Goal: Task Accomplishment & Management: Complete application form

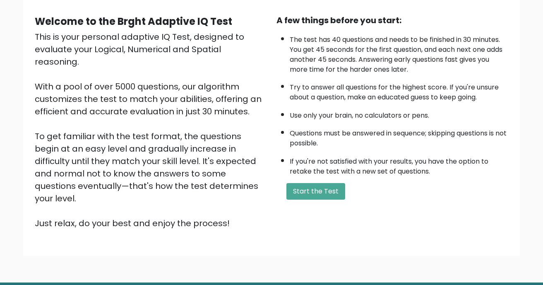
scroll to position [83, 0]
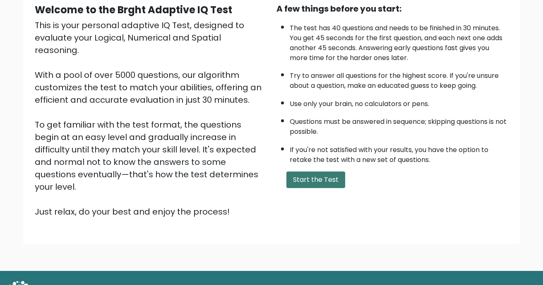
click at [323, 180] on button "Start the Test" at bounding box center [315, 179] width 59 height 17
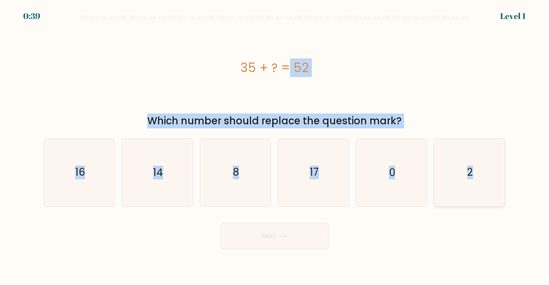
drag, startPoint x: 178, startPoint y: 53, endPoint x: 495, endPoint y: 206, distance: 351.9
click at [495, 206] on form "a. 8" at bounding box center [274, 132] width 549 height 234
copy form "35 + ? = 52 Which number should replace the question mark? a. 16 b. 14 c. 8 d. …"
click at [340, 86] on div "35 + ? = 52" at bounding box center [275, 67] width 462 height 85
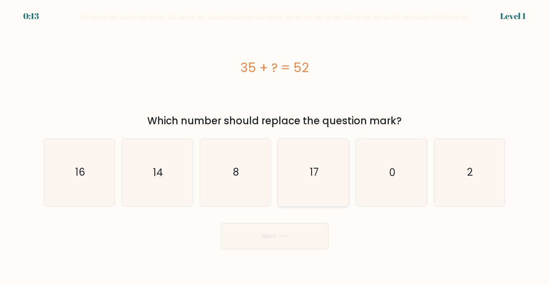
click at [330, 172] on icon "17" at bounding box center [313, 172] width 67 height 67
click at [275, 146] on input "d. 17" at bounding box center [275, 144] width 0 height 4
radio input "true"
click at [300, 236] on button "Next" at bounding box center [275, 236] width 108 height 26
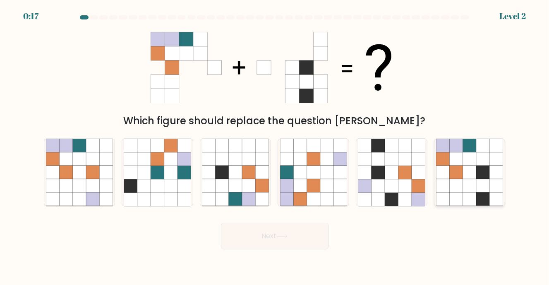
click at [465, 170] on icon at bounding box center [469, 171] width 13 height 13
click at [275, 146] on input "f." at bounding box center [275, 144] width 0 height 4
radio input "true"
click at [298, 236] on button "Next" at bounding box center [275, 236] width 108 height 26
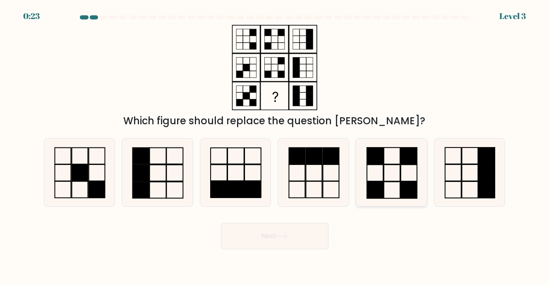
click at [391, 170] on icon at bounding box center [391, 172] width 67 height 67
click at [275, 146] on input "e." at bounding box center [275, 144] width 0 height 4
radio input "true"
click at [277, 242] on button "Next" at bounding box center [275, 236] width 108 height 26
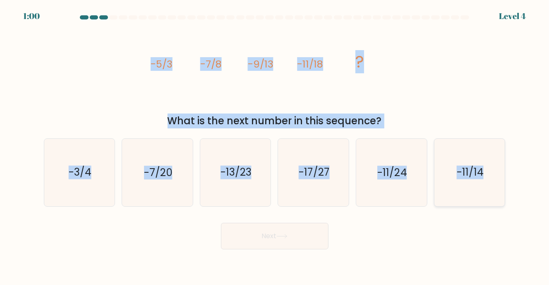
drag, startPoint x: 125, startPoint y: 58, endPoint x: 494, endPoint y: 171, distance: 386.4
click at [494, 171] on form at bounding box center [274, 132] width 549 height 234
copy form "-5/3 -7/8 -9/13 -11/18 ? What is the next number in this sequence? a. -3/4 b. -…"
click at [252, 89] on icon "image/svg+xml -5/3 -7/8 -9/13 -11/18 ?" at bounding box center [275, 67] width 248 height 85
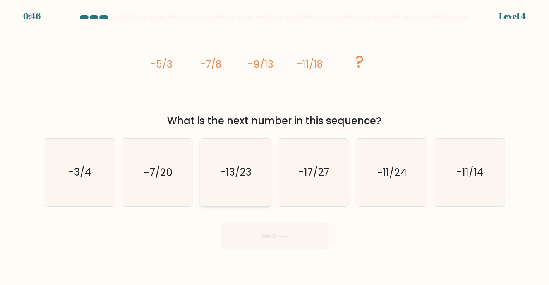
click at [236, 173] on text "-13/23" at bounding box center [235, 172] width 31 height 14
click at [275, 146] on input "c. -13/23" at bounding box center [275, 144] width 0 height 4
radio input "true"
click at [279, 239] on button "Next" at bounding box center [275, 236] width 108 height 26
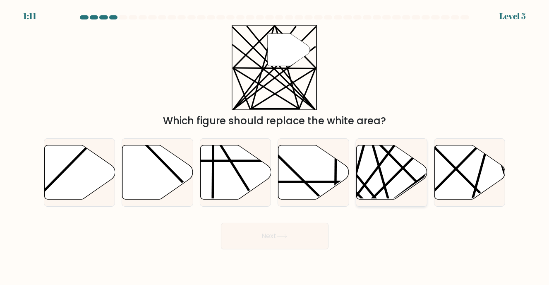
click at [381, 183] on icon at bounding box center [392, 172] width 71 height 54
click at [275, 146] on input "e." at bounding box center [275, 144] width 0 height 4
radio input "true"
click at [268, 241] on button "Next" at bounding box center [275, 236] width 108 height 26
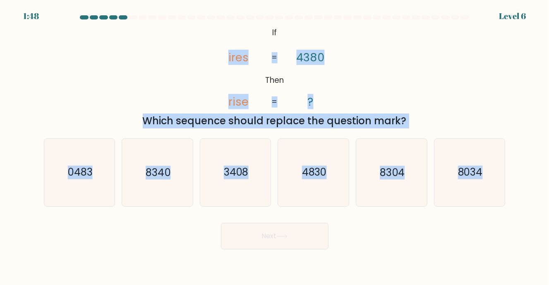
drag, startPoint x: 172, startPoint y: 35, endPoint x: 511, endPoint y: 204, distance: 378.9
click at [511, 204] on form "If ?" at bounding box center [274, 132] width 549 height 234
copy form "ires rise 4380 ? = = Which sequence should replace the question mark? a. 0483 b…"
click at [255, 178] on icon "3408" at bounding box center [235, 172] width 67 height 67
click at [275, 146] on input "c. 3408" at bounding box center [275, 144] width 0 height 4
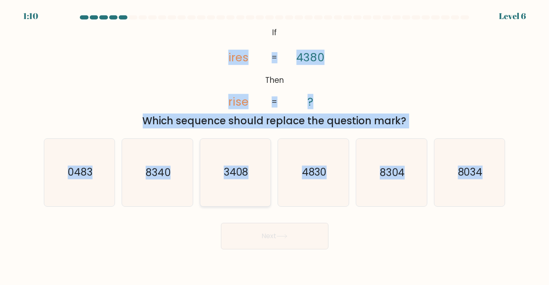
radio input "true"
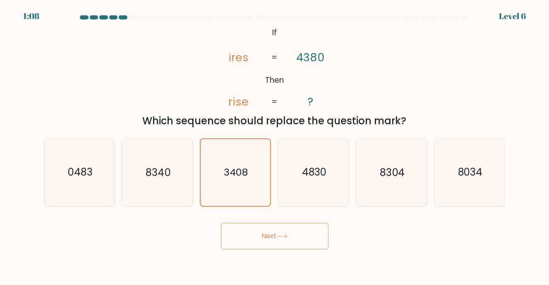
click at [281, 233] on button "Next" at bounding box center [275, 236] width 108 height 26
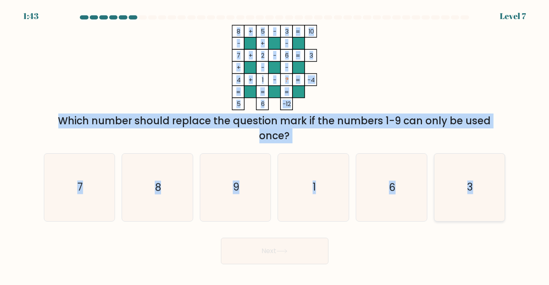
drag, startPoint x: 197, startPoint y: 23, endPoint x: 487, endPoint y: 209, distance: 344.9
click at [487, 209] on form at bounding box center [274, 139] width 549 height 249
copy form "8 + 5 - 3 10 - + - 7 + 2 - 6 3 + - - 4 + 1 - ? = -4 = = = = 5 6 -12 = Which num…"
click at [390, 72] on icon "8 + 5 - 3 10 - + - 7 + 2 - 6 3 + - - 4 + 1 - ? = -4 = = = = 5 6 -12 =" at bounding box center [275, 67] width 248 height 85
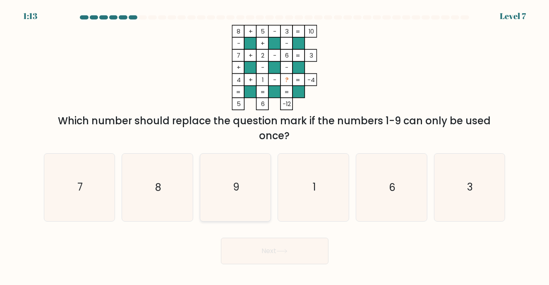
click at [237, 168] on icon "9" at bounding box center [235, 186] width 67 height 67
click at [275, 146] on input "c. 9" at bounding box center [275, 144] width 0 height 4
radio input "true"
click at [286, 254] on button "Next" at bounding box center [275, 250] width 108 height 26
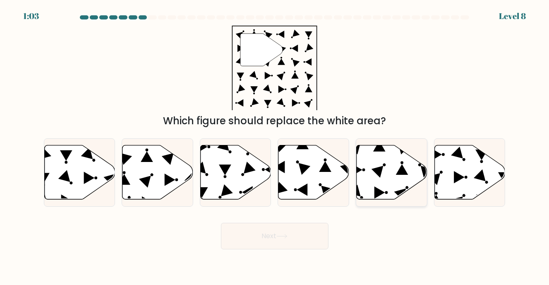
click at [384, 172] on icon at bounding box center [392, 172] width 71 height 54
click at [275, 146] on input "e." at bounding box center [275, 144] width 0 height 4
radio input "true"
click at [304, 235] on button "Next" at bounding box center [275, 236] width 108 height 26
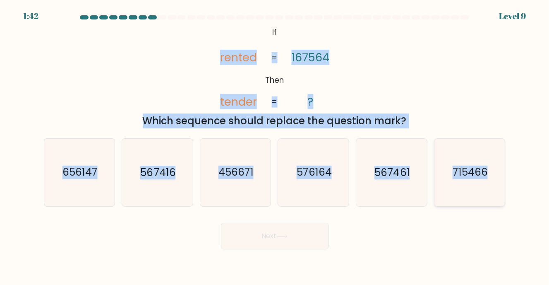
drag, startPoint x: 209, startPoint y: 56, endPoint x: 496, endPoint y: 187, distance: 315.8
click at [496, 187] on form "If ?" at bounding box center [274, 132] width 549 height 234
copy form "rented tender 167564 ? = = Which sequence should replace the question mark? a. …"
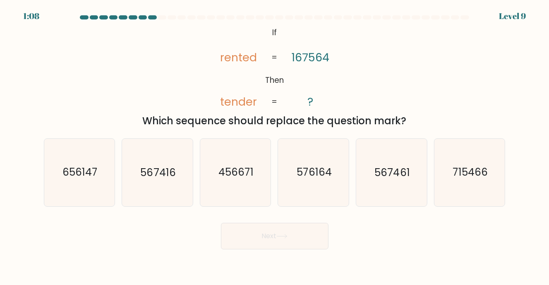
click at [169, 215] on form "If ?" at bounding box center [274, 132] width 549 height 234
click at [400, 183] on icon "567461" at bounding box center [391, 172] width 67 height 67
click at [275, 146] on input "e. 567461" at bounding box center [275, 144] width 0 height 4
radio input "true"
click at [289, 240] on button "Next" at bounding box center [275, 236] width 108 height 26
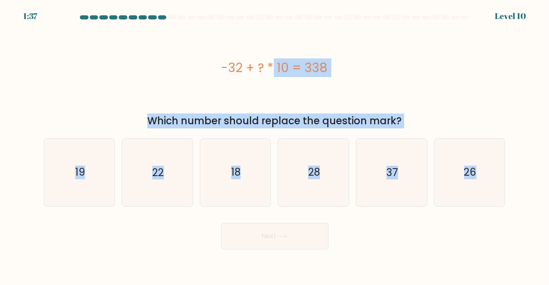
drag, startPoint x: 202, startPoint y: 62, endPoint x: 514, endPoint y: 230, distance: 354.3
click at [514, 230] on form "a." at bounding box center [274, 132] width 549 height 234
copy form "-32 + ? * 10 = 338 Which number should replace the question mark? a. 19 b. 22 c…"
click at [438, 74] on div "-32 + ? * 10 = 338" at bounding box center [275, 67] width 462 height 19
click at [403, 195] on icon "37" at bounding box center [391, 172] width 67 height 67
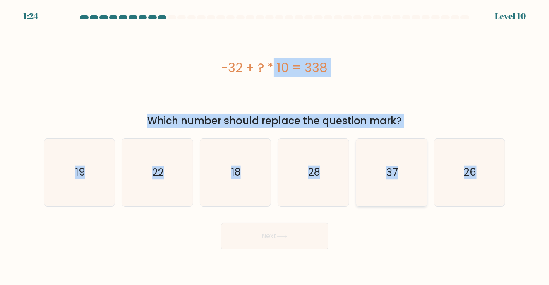
click at [275, 146] on input "e. 37" at bounding box center [275, 144] width 0 height 4
radio input "true"
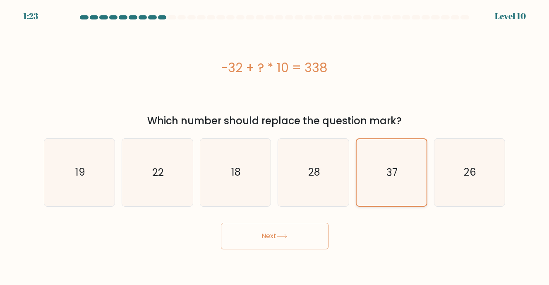
click at [391, 194] on icon "37" at bounding box center [391, 172] width 67 height 67
click at [275, 146] on input "e. 37" at bounding box center [275, 144] width 0 height 4
click at [293, 238] on button "Next" at bounding box center [275, 236] width 108 height 26
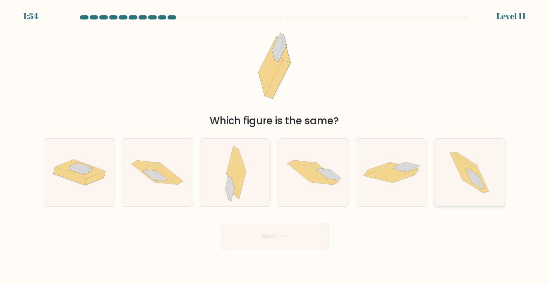
click at [452, 174] on icon at bounding box center [470, 172] width 60 height 67
click at [275, 146] on input "f." at bounding box center [275, 144] width 0 height 4
radio input "true"
click at [281, 237] on icon at bounding box center [281, 236] width 11 height 5
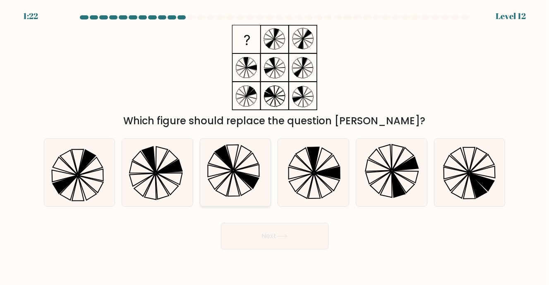
click at [242, 180] on icon at bounding box center [242, 183] width 18 height 25
click at [275, 146] on input "c." at bounding box center [275, 144] width 0 height 4
radio input "true"
click at [306, 235] on button "Next" at bounding box center [275, 236] width 108 height 26
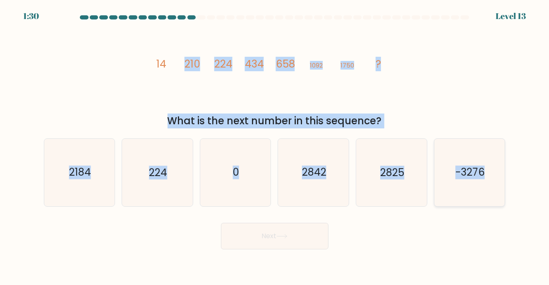
drag, startPoint x: 134, startPoint y: 51, endPoint x: 500, endPoint y: 204, distance: 396.2
click at [500, 204] on form at bounding box center [274, 132] width 549 height 234
copy form "210 224 434 658 1092 1750 ? What is the next number in this sequence? a. 2184 b…"
click at [319, 178] on text "2842" at bounding box center [314, 172] width 24 height 14
click at [275, 146] on input "d. 2842" at bounding box center [275, 144] width 0 height 4
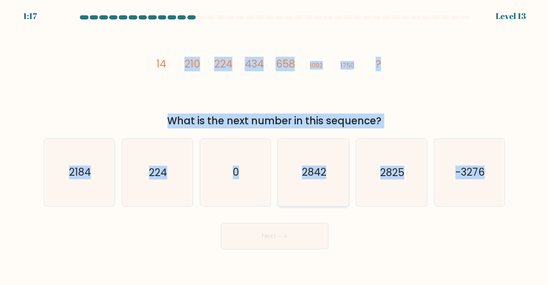
radio input "true"
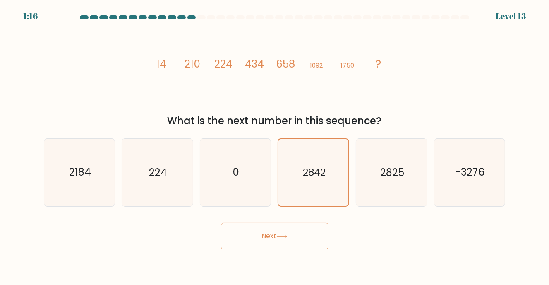
click at [311, 235] on button "Next" at bounding box center [275, 236] width 108 height 26
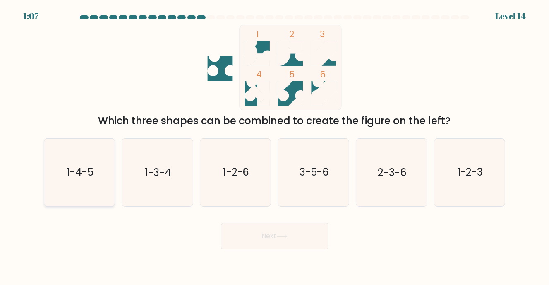
click at [69, 167] on text "1-4-5" at bounding box center [80, 172] width 27 height 14
click at [275, 146] on input "a. 1-4-5" at bounding box center [275, 144] width 0 height 4
radio input "true"
click at [324, 181] on icon "3-5-6" at bounding box center [313, 172] width 67 height 67
click at [275, 146] on input "d. 3-5-6" at bounding box center [275, 144] width 0 height 4
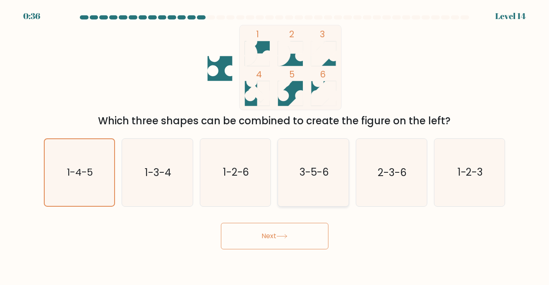
radio input "true"
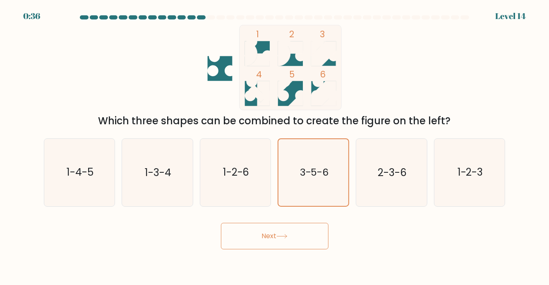
click at [265, 251] on body "0:36 Level 14" at bounding box center [274, 142] width 549 height 285
click at [276, 233] on button "Next" at bounding box center [275, 236] width 108 height 26
click at [282, 237] on icon at bounding box center [281, 236] width 11 height 5
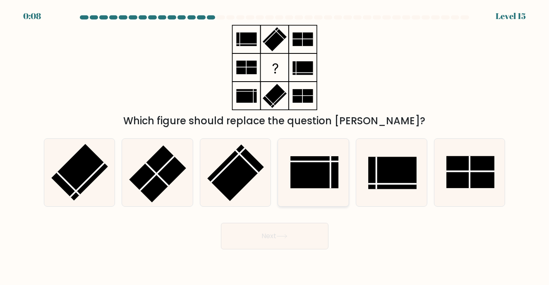
click at [319, 172] on rect at bounding box center [314, 172] width 48 height 32
click at [275, 146] on input "d." at bounding box center [275, 144] width 0 height 4
radio input "true"
click at [295, 233] on button "Next" at bounding box center [275, 236] width 108 height 26
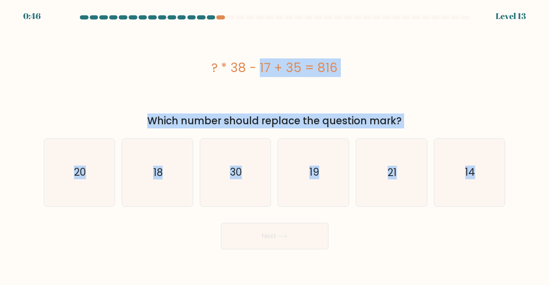
drag, startPoint x: 156, startPoint y: 62, endPoint x: 501, endPoint y: 208, distance: 373.7
click at [501, 208] on form "a." at bounding box center [274, 132] width 549 height 234
copy form "? * 38 - 17 + 35 = 816 Which number should replace the question mark? a. 20 b. …"
click at [364, 170] on icon "21" at bounding box center [391, 172] width 67 height 67
click at [275, 146] on input "e. 21" at bounding box center [275, 144] width 0 height 4
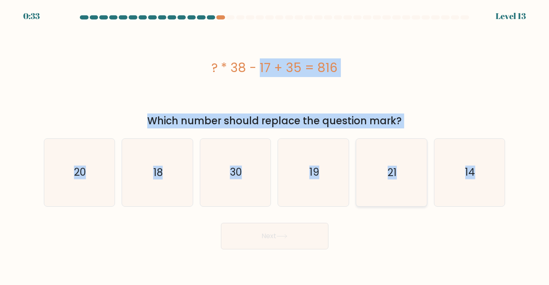
radio input "true"
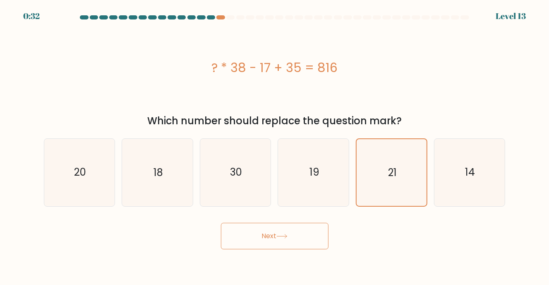
click at [274, 241] on button "Next" at bounding box center [275, 236] width 108 height 26
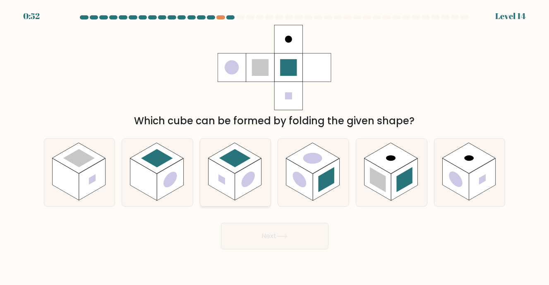
click at [242, 164] on rect at bounding box center [234, 158] width 53 height 31
click at [275, 146] on input "c." at bounding box center [275, 144] width 0 height 4
radio input "true"
click at [162, 194] on rect at bounding box center [170, 179] width 26 height 42
click at [275, 146] on input "b." at bounding box center [275, 144] width 0 height 4
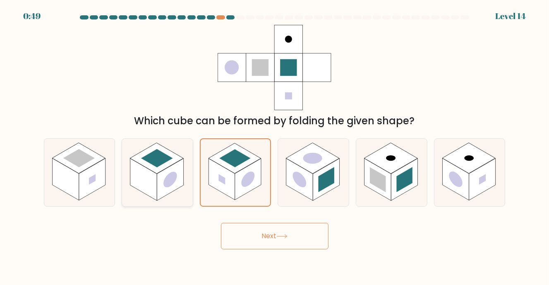
radio input "true"
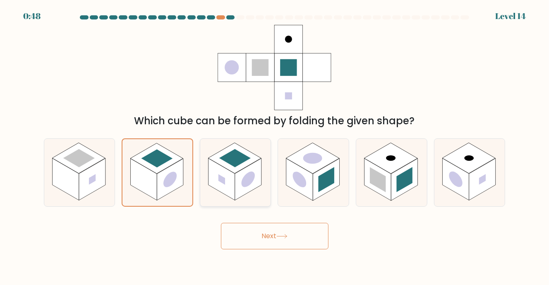
click at [218, 195] on icon at bounding box center [235, 172] width 71 height 67
click at [275, 146] on input "c." at bounding box center [275, 144] width 0 height 4
radio input "true"
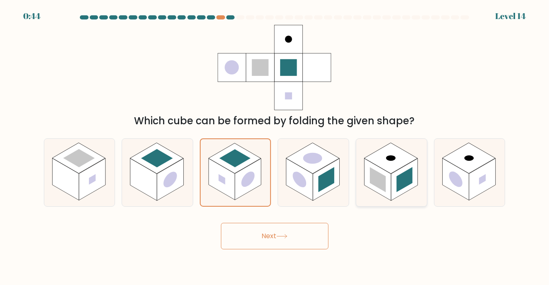
click at [383, 179] on rect at bounding box center [378, 179] width 16 height 25
click at [275, 146] on input "e." at bounding box center [275, 144] width 0 height 4
radio input "true"
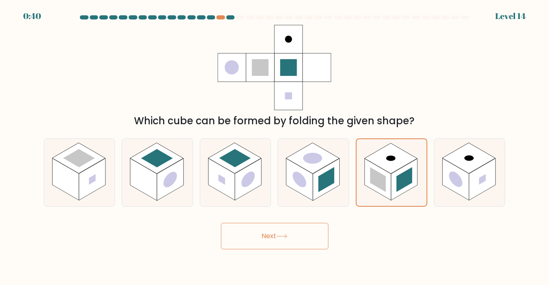
click at [285, 240] on button "Next" at bounding box center [275, 236] width 108 height 26
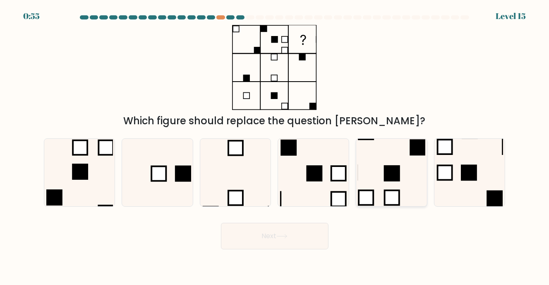
click at [367, 180] on icon at bounding box center [391, 172] width 67 height 67
click at [275, 146] on input "e." at bounding box center [275, 144] width 0 height 4
radio input "true"
click at [301, 232] on button "Next" at bounding box center [275, 236] width 108 height 26
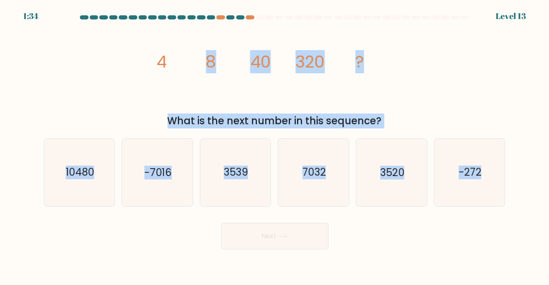
drag, startPoint x: 120, startPoint y: 56, endPoint x: 509, endPoint y: 192, distance: 411.9
click at [509, 192] on form at bounding box center [274, 132] width 549 height 234
copy form "8 40 320 ? What is the next number in this sequence? a. 10480 b. -7016 c. 3539 …"
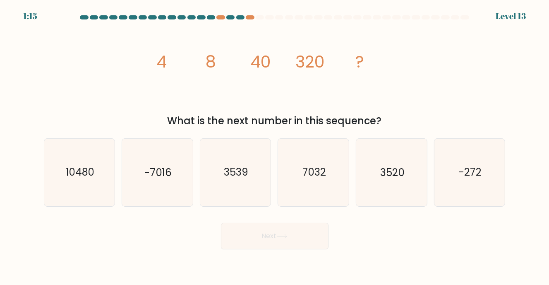
click at [173, 227] on div "Next" at bounding box center [275, 232] width 472 height 33
click at [408, 183] on icon "3520" at bounding box center [391, 172] width 67 height 67
click at [275, 146] on input "e. 3520" at bounding box center [275, 144] width 0 height 4
radio input "true"
click at [266, 239] on button "Next" at bounding box center [275, 236] width 108 height 26
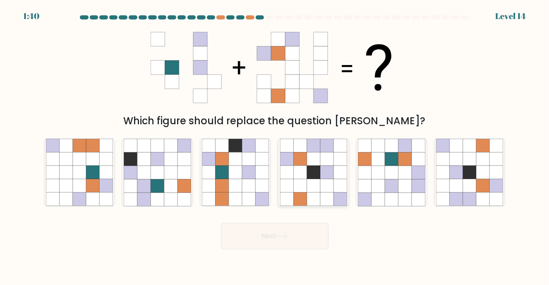
click at [302, 173] on icon at bounding box center [299, 171] width 13 height 13
click at [275, 146] on input "d." at bounding box center [275, 144] width 0 height 4
radio input "true"
click at [296, 230] on button "Next" at bounding box center [275, 236] width 108 height 26
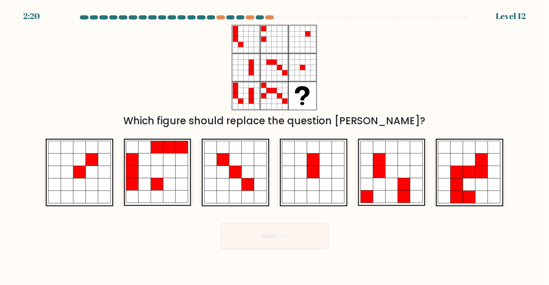
click at [391, 81] on div "Which figure should replace the question mark?" at bounding box center [275, 76] width 472 height 103
click at [84, 180] on icon at bounding box center [79, 184] width 12 height 12
click at [275, 146] on input "a." at bounding box center [275, 144] width 0 height 4
radio input "true"
click at [282, 240] on button "Next" at bounding box center [275, 236] width 108 height 26
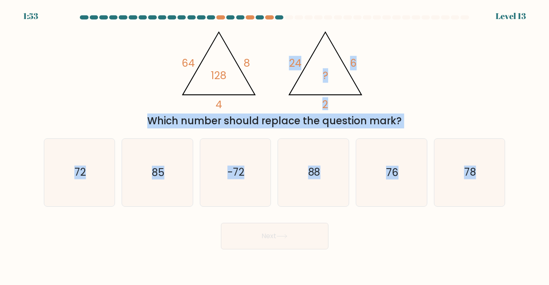
drag, startPoint x: 283, startPoint y: 41, endPoint x: 506, endPoint y: 188, distance: 267.3
click at [506, 188] on form at bounding box center [274, 132] width 549 height 234
copy form "24 6 2 ? Which number should replace the question mark? a. 72 b. 85 c. -72 d. 8…"
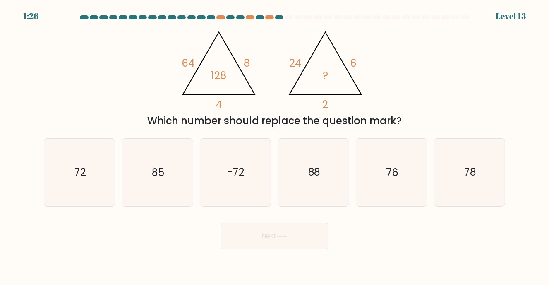
click at [268, 67] on icon "@import url('https://fonts.googleapis.com/css?family=Abril+Fatface:400,100,100i…" at bounding box center [274, 67] width 196 height 85
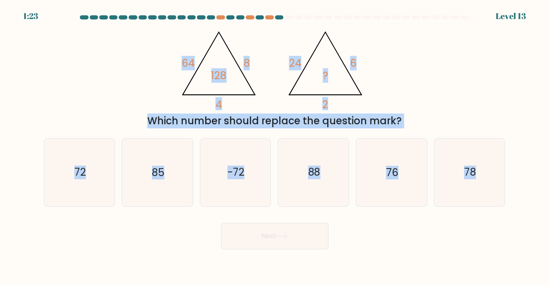
drag, startPoint x: 136, startPoint y: 32, endPoint x: 506, endPoint y: 191, distance: 402.7
click at [506, 191] on form at bounding box center [274, 132] width 549 height 234
click at [450, 77] on div "@import url('https://fonts.googleapis.com/css?family=Abril+Fatface:400,100,100i…" at bounding box center [275, 76] width 472 height 103
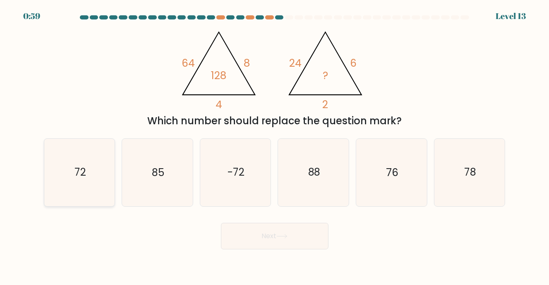
drag, startPoint x: 68, startPoint y: 182, endPoint x: 85, endPoint y: 188, distance: 17.9
click at [68, 183] on icon "72" at bounding box center [79, 172] width 67 height 67
click at [275, 146] on input "a. 72" at bounding box center [275, 144] width 0 height 4
radio input "true"
click at [288, 242] on button "Next" at bounding box center [275, 236] width 108 height 26
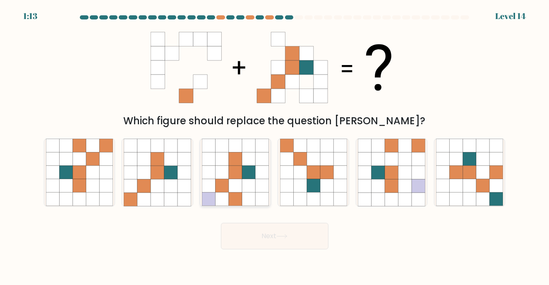
click at [258, 193] on icon at bounding box center [262, 198] width 13 height 13
click at [275, 146] on input "c." at bounding box center [275, 144] width 0 height 4
radio input "true"
click at [280, 232] on button "Next" at bounding box center [275, 236] width 108 height 26
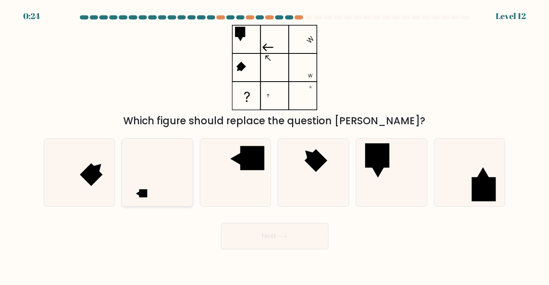
click at [176, 189] on icon at bounding box center [157, 172] width 67 height 67
click at [275, 146] on input "b." at bounding box center [275, 144] width 0 height 4
radio input "true"
click at [404, 188] on icon at bounding box center [391, 172] width 67 height 67
click at [275, 146] on input "e." at bounding box center [275, 144] width 0 height 4
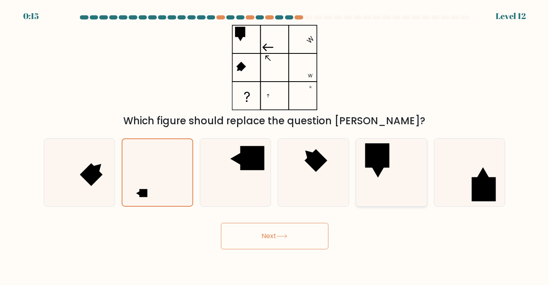
radio input "true"
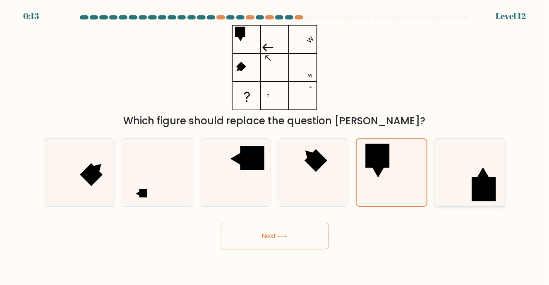
click at [473, 187] on rect at bounding box center [484, 189] width 24 height 24
click at [275, 146] on input "f." at bounding box center [275, 144] width 0 height 4
radio input "true"
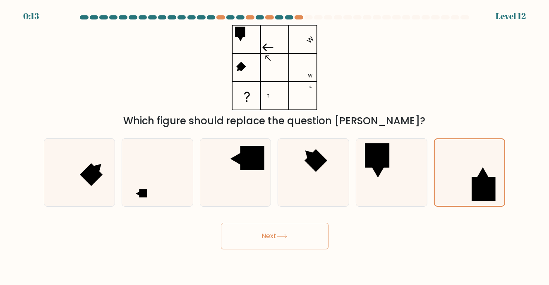
click at [295, 238] on button "Next" at bounding box center [275, 236] width 108 height 26
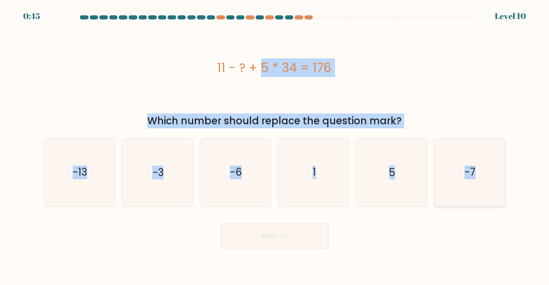
drag, startPoint x: 180, startPoint y: 59, endPoint x: 503, endPoint y: 193, distance: 349.6
click at [503, 193] on form "a. 1" at bounding box center [274, 132] width 549 height 234
click at [398, 185] on icon "5" at bounding box center [391, 172] width 67 height 67
click at [275, 146] on input "e. 5" at bounding box center [275, 144] width 0 height 4
radio input "true"
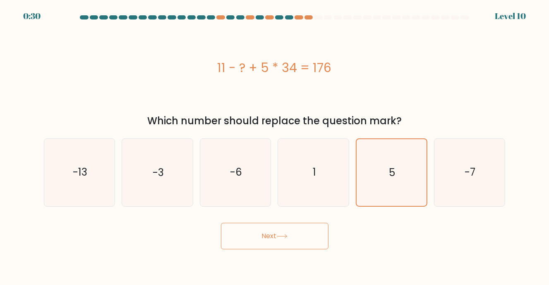
click at [302, 230] on button "Next" at bounding box center [275, 236] width 108 height 26
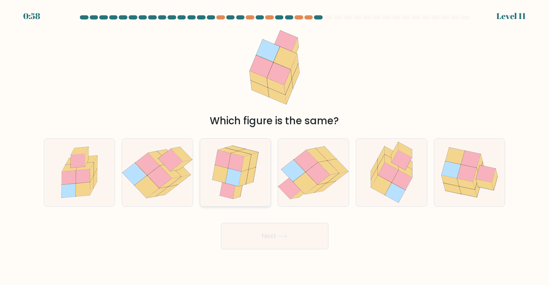
click at [248, 183] on icon at bounding box center [251, 175] width 10 height 17
click at [275, 146] on input "c." at bounding box center [275, 144] width 0 height 4
radio input "true"
click at [268, 239] on button "Next" at bounding box center [275, 236] width 108 height 26
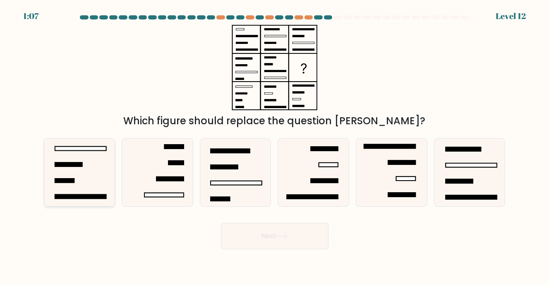
click at [100, 165] on icon at bounding box center [79, 172] width 67 height 67
click at [275, 146] on input "a." at bounding box center [275, 144] width 0 height 4
radio input "true"
click at [283, 232] on button "Next" at bounding box center [275, 236] width 108 height 26
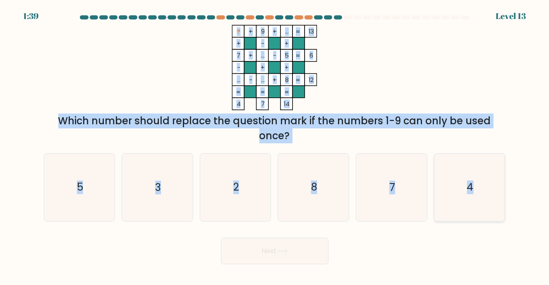
drag, startPoint x: 208, startPoint y: 29, endPoint x: 484, endPoint y: 199, distance: 323.7
click at [484, 199] on form at bounding box center [274, 139] width 549 height 249
click at [157, 202] on icon "3" at bounding box center [157, 186] width 67 height 67
click at [275, 146] on input "b. 3" at bounding box center [275, 144] width 0 height 4
radio input "true"
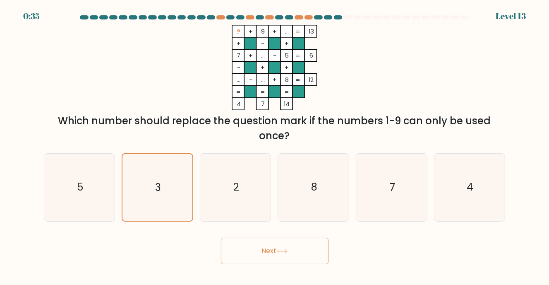
click at [291, 253] on button "Next" at bounding box center [275, 250] width 108 height 26
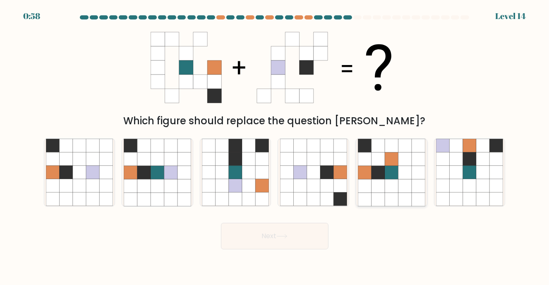
click at [406, 192] on icon at bounding box center [404, 185] width 13 height 13
click at [275, 146] on input "e." at bounding box center [275, 144] width 0 height 4
radio input "true"
click at [153, 195] on icon at bounding box center [157, 198] width 13 height 13
click at [275, 146] on input "b." at bounding box center [275, 144] width 0 height 4
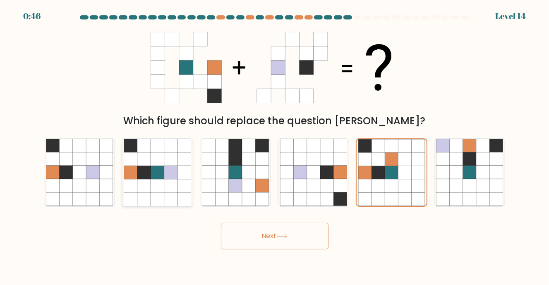
radio input "true"
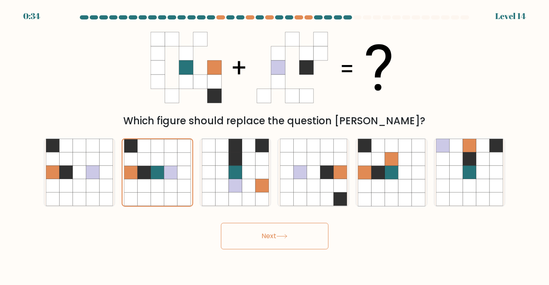
click at [260, 236] on button "Next" at bounding box center [275, 236] width 108 height 26
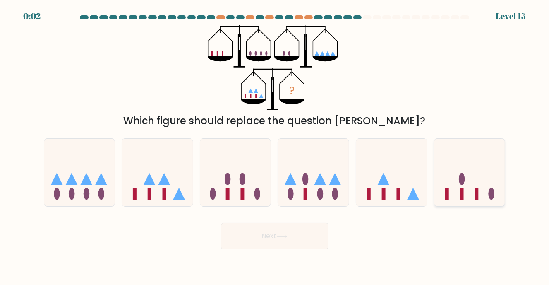
click at [454, 194] on icon at bounding box center [469, 172] width 71 height 58
click at [275, 146] on input "f." at bounding box center [275, 144] width 0 height 4
radio input "true"
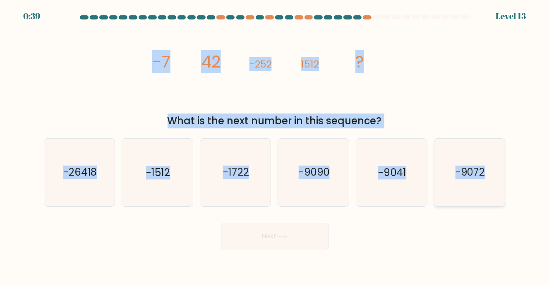
drag, startPoint x: 122, startPoint y: 54, endPoint x: 503, endPoint y: 196, distance: 405.9
click at [503, 196] on form at bounding box center [274, 132] width 549 height 234
copy form "-7 42 -252 1512 ? What is the next number in this sequence? a. -26418 b. -1512 …"
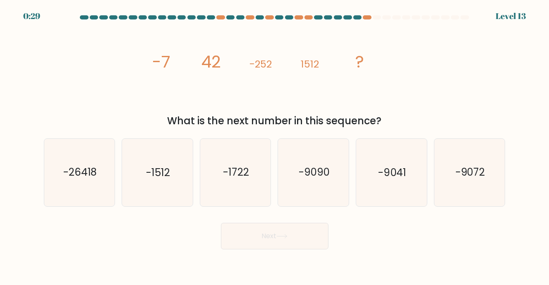
click at [114, 240] on div "Next" at bounding box center [275, 232] width 472 height 33
click at [469, 185] on icon "-9072" at bounding box center [469, 172] width 67 height 67
click at [275, 146] on input "f. -9072" at bounding box center [275, 144] width 0 height 4
radio input "true"
click at [264, 233] on button "Next" at bounding box center [275, 236] width 108 height 26
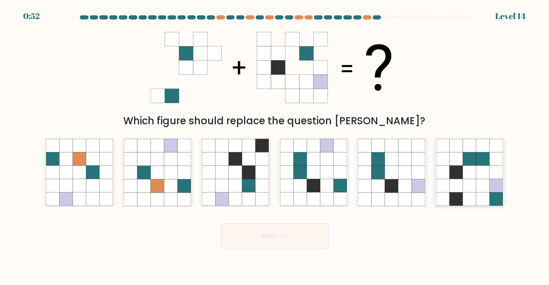
click at [470, 175] on icon at bounding box center [469, 171] width 13 height 13
click at [275, 146] on input "f." at bounding box center [275, 144] width 0 height 4
radio input "true"
click at [329, 167] on icon at bounding box center [326, 171] width 13 height 13
click at [275, 146] on input "d." at bounding box center [275, 144] width 0 height 4
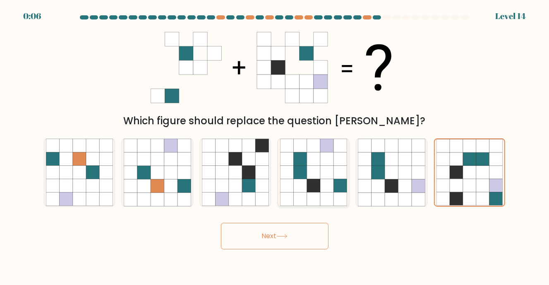
radio input "true"
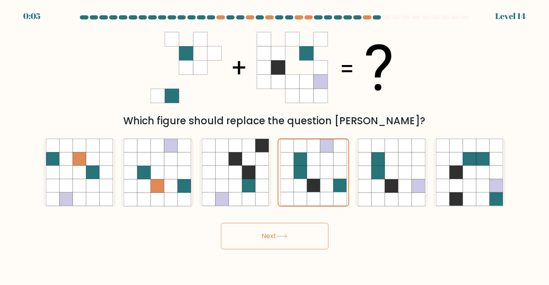
click at [295, 231] on button "Next" at bounding box center [275, 236] width 108 height 26
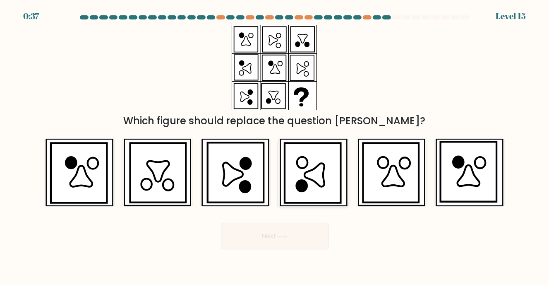
click at [308, 173] on icon at bounding box center [314, 174] width 20 height 23
click at [275, 146] on input "d." at bounding box center [275, 144] width 0 height 4
radio input "true"
click at [285, 235] on icon at bounding box center [281, 236] width 11 height 5
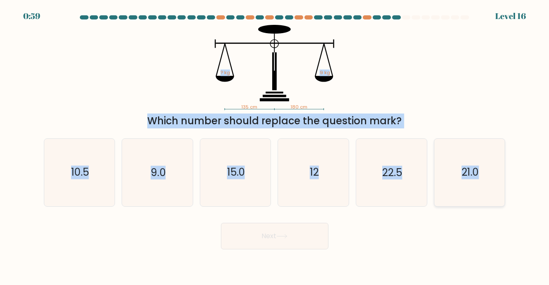
drag, startPoint x: 182, startPoint y: 36, endPoint x: 497, endPoint y: 187, distance: 349.5
click at [497, 187] on form at bounding box center [274, 132] width 549 height 234
copy form "? kg 9 kg Which number should replace the question mark? a. 10.5 b. 9.0 c. 15.0…"
drag, startPoint x: 133, startPoint y: 76, endPoint x: 165, endPoint y: 96, distance: 38.1
click at [133, 76] on div "135 cm 180 cm ? kg 9 kg Which number should replace the question mark?" at bounding box center [275, 76] width 472 height 103
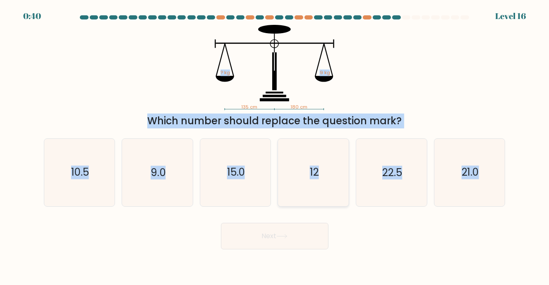
click at [291, 169] on icon "12" at bounding box center [313, 172] width 67 height 67
click at [275, 146] on input "d. 12" at bounding box center [275, 144] width 0 height 4
radio input "true"
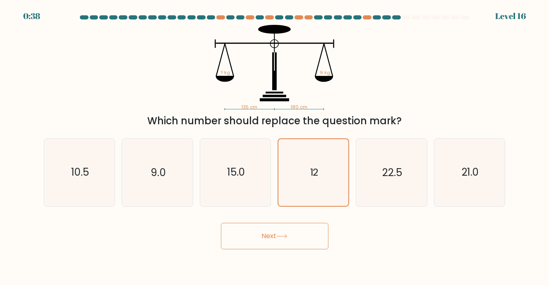
click at [279, 235] on icon at bounding box center [281, 236] width 11 height 5
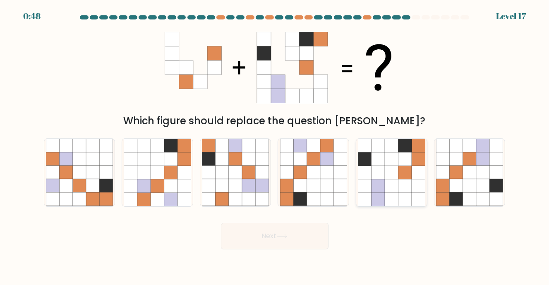
click at [397, 166] on icon at bounding box center [391, 171] width 13 height 13
click at [275, 146] on input "e." at bounding box center [275, 144] width 0 height 4
radio input "true"
click at [297, 236] on button "Next" at bounding box center [275, 236] width 108 height 26
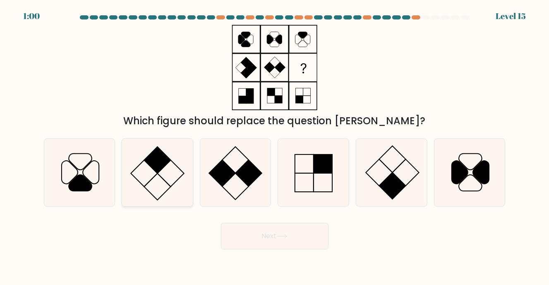
click at [160, 180] on icon at bounding box center [157, 172] width 67 height 67
click at [275, 146] on input "b." at bounding box center [275, 144] width 0 height 4
radio input "true"
click at [384, 173] on icon at bounding box center [391, 172] width 67 height 67
click at [275, 146] on input "e." at bounding box center [275, 144] width 0 height 4
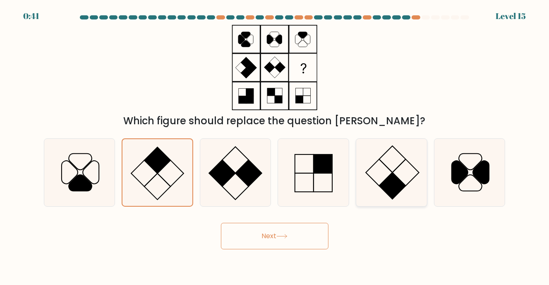
radio input "true"
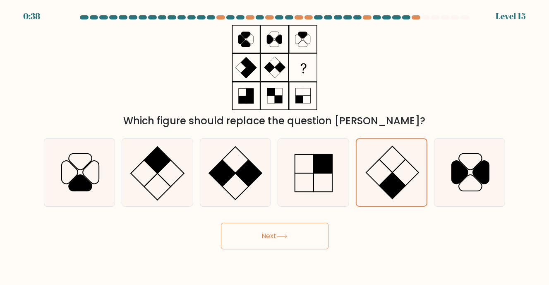
click at [288, 238] on icon at bounding box center [281, 236] width 11 height 5
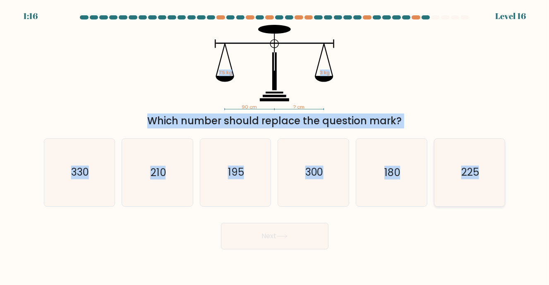
drag, startPoint x: 186, startPoint y: 29, endPoint x: 491, endPoint y: 192, distance: 345.7
click at [491, 192] on form at bounding box center [274, 132] width 549 height 234
copy form "7.5 kg 3 kg Which number should replace the question mark? a. 330 b. 210 c. 195…"
click at [141, 72] on div "90 cm ? cm 7.5 kg 3 kg Which number should replace the question mark?" at bounding box center [275, 76] width 472 height 103
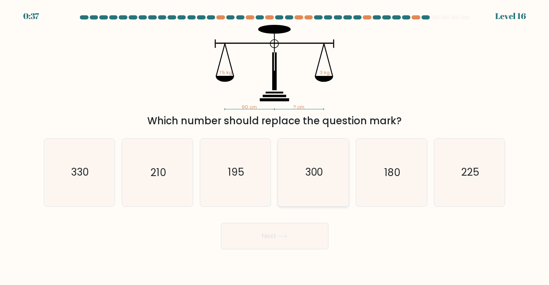
click at [335, 180] on icon "300" at bounding box center [313, 172] width 67 height 67
click at [275, 146] on input "d. 300" at bounding box center [275, 144] width 0 height 4
radio input "true"
click at [302, 244] on button "Next" at bounding box center [275, 236] width 108 height 26
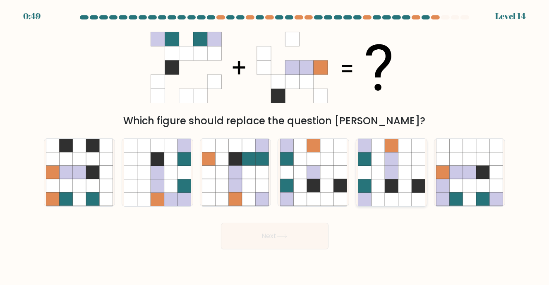
click at [377, 173] on icon at bounding box center [377, 171] width 13 height 13
click at [275, 146] on input "e." at bounding box center [275, 144] width 0 height 4
radio input "true"
click at [275, 228] on button "Next" at bounding box center [275, 236] width 108 height 26
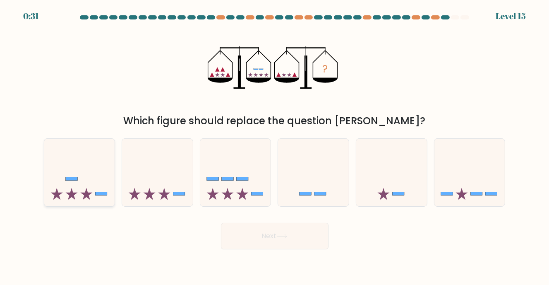
click at [93, 180] on icon at bounding box center [79, 172] width 71 height 58
click at [275, 146] on input "a." at bounding box center [275, 144] width 0 height 4
radio input "true"
click at [151, 187] on icon at bounding box center [157, 172] width 71 height 58
click at [275, 146] on input "b." at bounding box center [275, 144] width 0 height 4
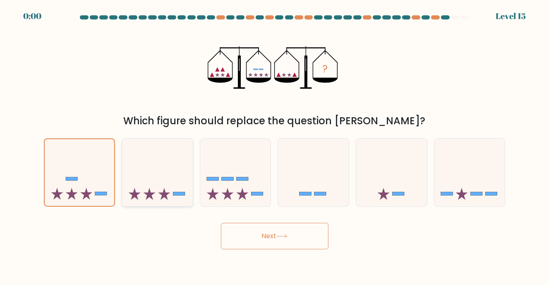
radio input "true"
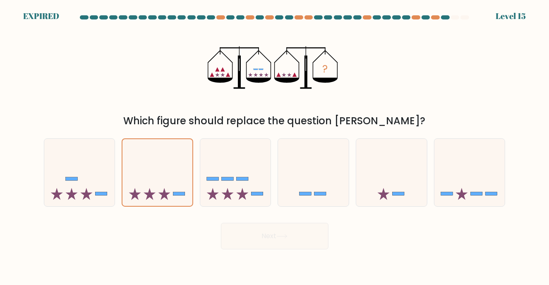
click at [278, 230] on div "Next" at bounding box center [275, 232] width 472 height 33
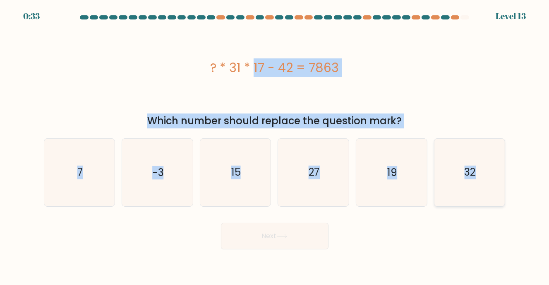
drag, startPoint x: 176, startPoint y: 54, endPoint x: 485, endPoint y: 187, distance: 336.1
click at [485, 187] on form "a. 7" at bounding box center [274, 132] width 549 height 234
copy form "? * 31 * 17 - 42 = 7863 Which number should replace the question mark? a. 7 b. …"
click at [216, 178] on icon "15" at bounding box center [235, 172] width 67 height 67
click at [275, 146] on input "c. 15" at bounding box center [275, 144] width 0 height 4
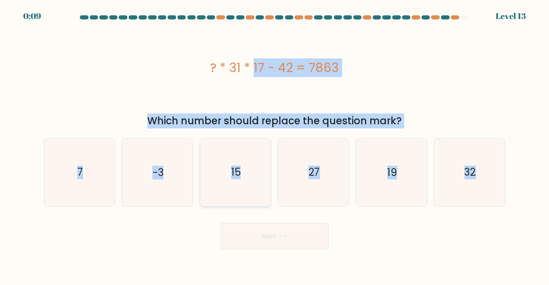
radio input "true"
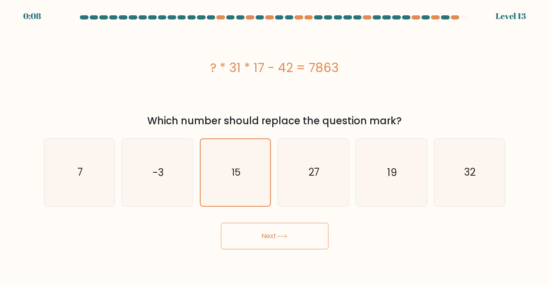
click at [254, 238] on button "Next" at bounding box center [275, 236] width 108 height 26
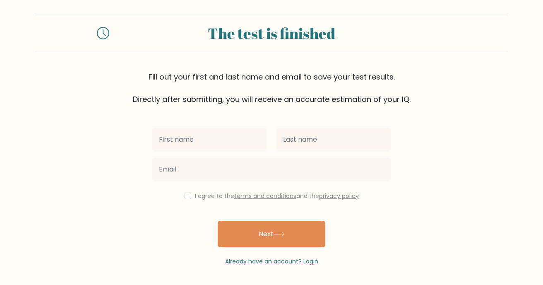
scroll to position [5, 0]
click at [208, 135] on input "text" at bounding box center [209, 138] width 114 height 23
click at [202, 141] on input "[PERSON_NAME]" at bounding box center [209, 138] width 114 height 23
type input "[PERSON_NAME]"
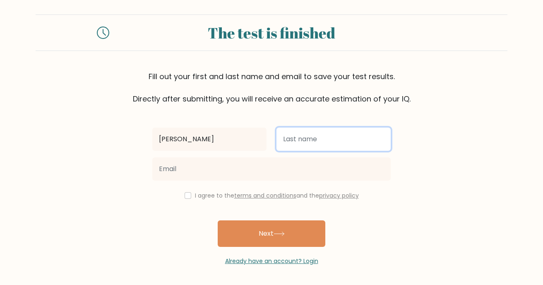
click at [320, 141] on input "text" at bounding box center [333, 138] width 114 height 23
type input "[PERSON_NAME]"
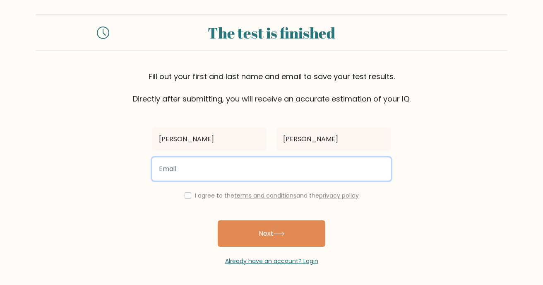
click at [228, 163] on input "email" at bounding box center [271, 168] width 238 height 23
type input "[EMAIL_ADDRESS][DOMAIN_NAME]"
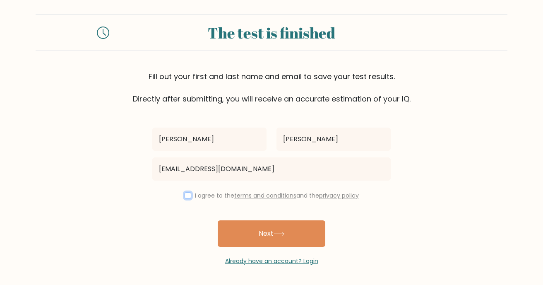
drag, startPoint x: 184, startPoint y: 196, endPoint x: 197, endPoint y: 199, distance: 13.2
click at [185, 196] on input "checkbox" at bounding box center [188, 195] width 7 height 7
checkbox input "true"
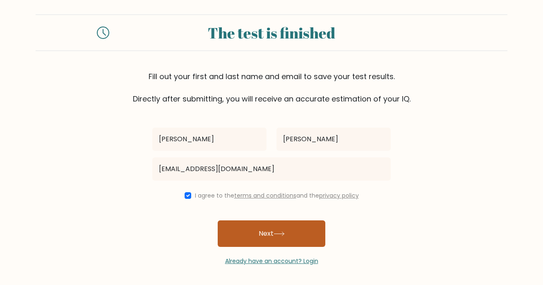
click at [262, 225] on button "Next" at bounding box center [272, 233] width 108 height 26
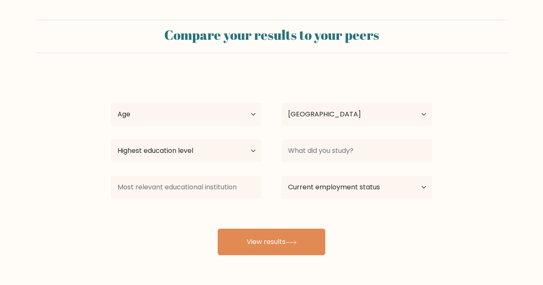
select select "PH"
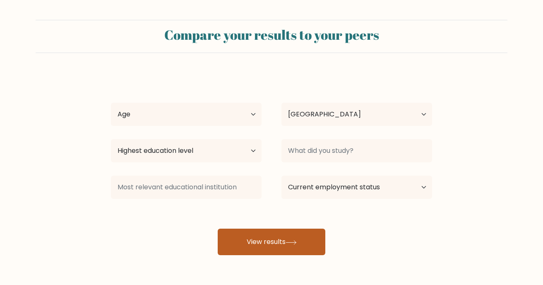
click at [281, 242] on button "View results" at bounding box center [272, 241] width 108 height 26
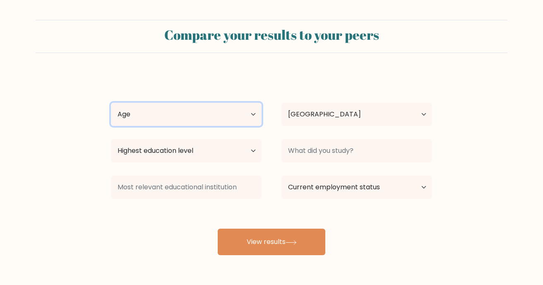
click at [218, 119] on select "Age Under [DEMOGRAPHIC_DATA] [DEMOGRAPHIC_DATA] [DEMOGRAPHIC_DATA] [DEMOGRAPHIC…" at bounding box center [186, 114] width 151 height 23
click at [111, 103] on select "Age Under [DEMOGRAPHIC_DATA] [DEMOGRAPHIC_DATA] [DEMOGRAPHIC_DATA] [DEMOGRAPHIC…" at bounding box center [186, 114] width 151 height 23
click at [175, 119] on select "Age Under [DEMOGRAPHIC_DATA] [DEMOGRAPHIC_DATA] [DEMOGRAPHIC_DATA] [DEMOGRAPHIC…" at bounding box center [186, 114] width 151 height 23
select select "25_34"
click at [111, 103] on select "Age Under [DEMOGRAPHIC_DATA] [DEMOGRAPHIC_DATA] [DEMOGRAPHIC_DATA] [DEMOGRAPHIC…" at bounding box center [186, 114] width 151 height 23
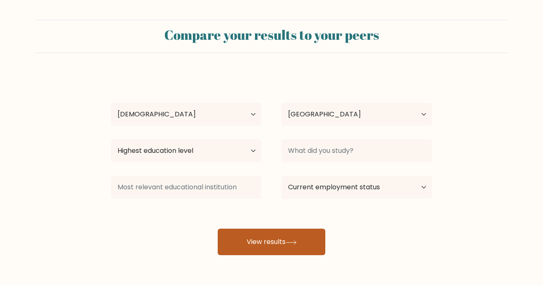
click at [277, 249] on button "View results" at bounding box center [272, 241] width 108 height 26
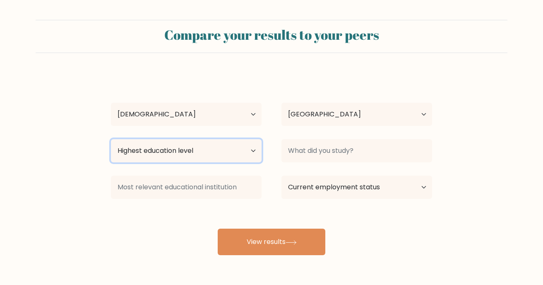
click at [239, 156] on select "Highest education level No schooling Primary Lower Secondary Upper Secondary Oc…" at bounding box center [186, 150] width 151 height 23
select select "bachelors_degree"
click at [111, 139] on select "Highest education level No schooling Primary Lower Secondary Upper Secondary Oc…" at bounding box center [186, 150] width 151 height 23
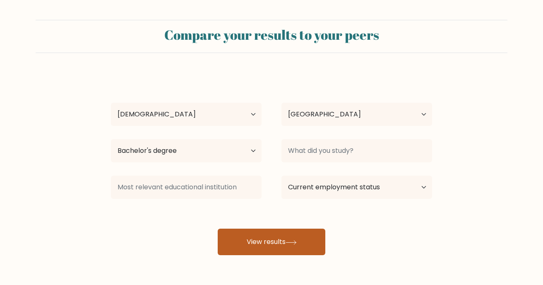
click at [283, 235] on button "View results" at bounding box center [272, 241] width 108 height 26
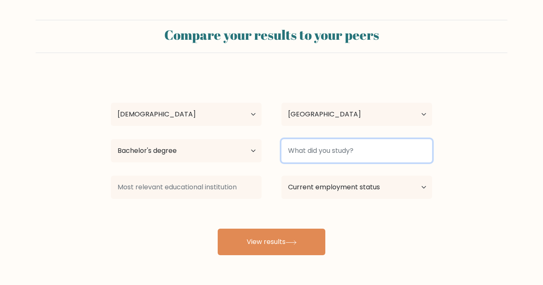
click at [350, 155] on input at bounding box center [356, 150] width 151 height 23
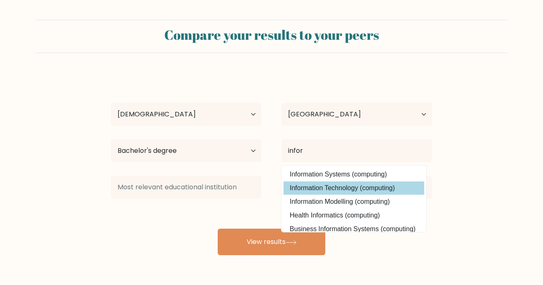
click at [357, 190] on option "Information Technology (computing)" at bounding box center [353, 187] width 141 height 13
type input "Information Technology"
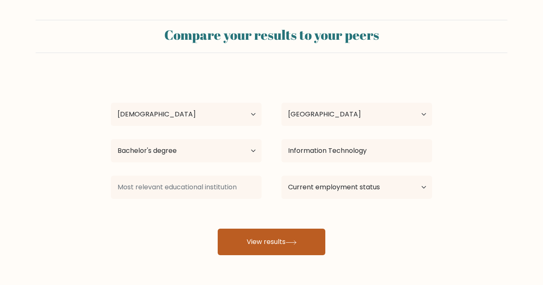
click at [295, 238] on button "View results" at bounding box center [272, 241] width 108 height 26
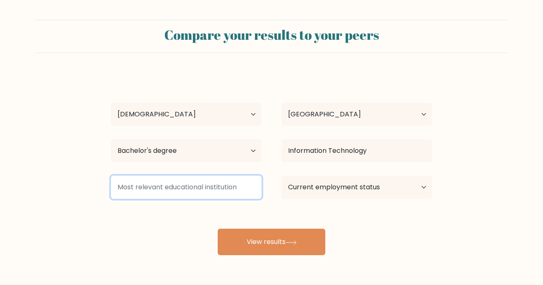
click at [224, 189] on input at bounding box center [186, 186] width 151 height 23
click at [131, 182] on input at bounding box center [186, 186] width 151 height 23
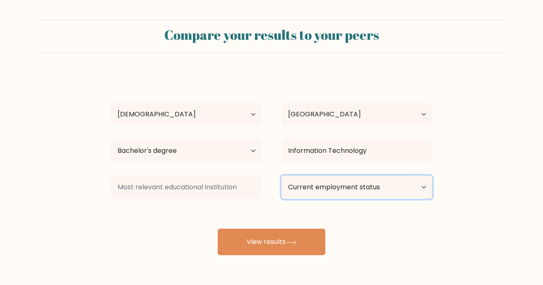
click at [319, 184] on select "Current employment status Employed Student Retired Other / prefer not to answer" at bounding box center [356, 186] width 151 height 23
select select "other"
click at [281, 175] on select "Current employment status Employed Student Retired Other / prefer not to answer" at bounding box center [356, 186] width 151 height 23
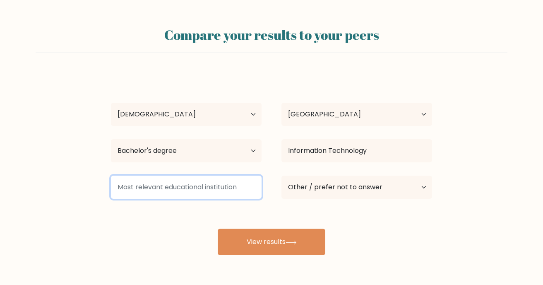
click at [199, 190] on input at bounding box center [186, 186] width 151 height 23
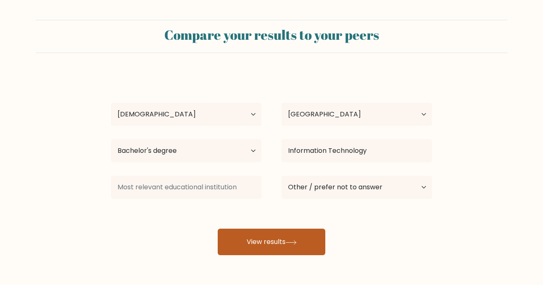
click at [258, 240] on button "View results" at bounding box center [272, 241] width 108 height 26
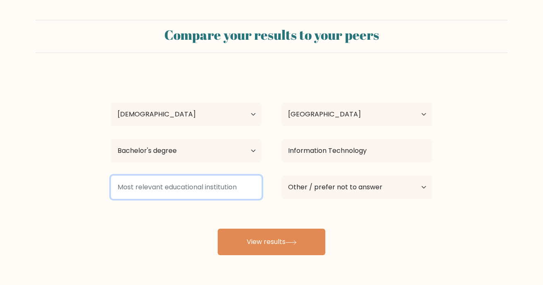
click at [191, 187] on input at bounding box center [186, 186] width 151 height 23
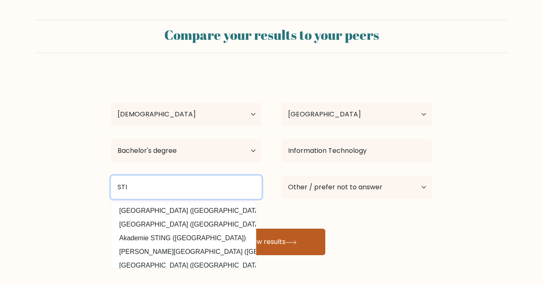
type input "STI"
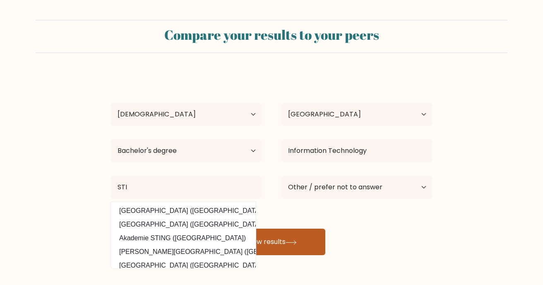
click at [304, 239] on button "View results" at bounding box center [272, 241] width 108 height 26
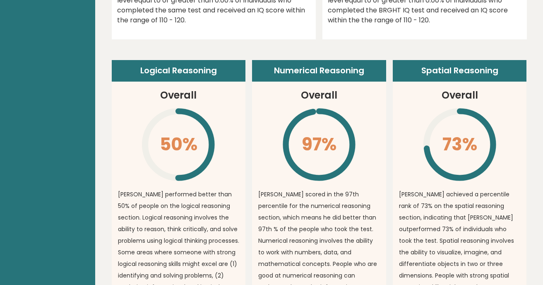
scroll to position [538, 0]
